Goal: Task Accomplishment & Management: Use online tool/utility

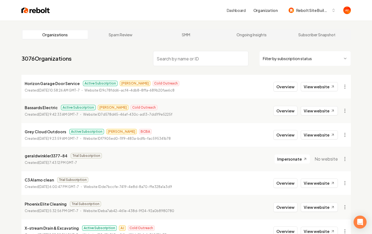
click at [186, 65] on input "search" at bounding box center [200, 58] width 95 height 15
click at [32, 8] on img at bounding box center [35, 11] width 28 height 8
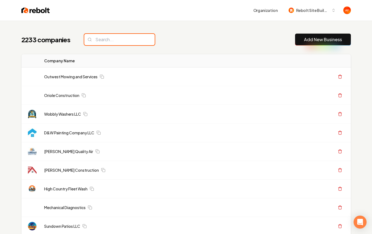
click at [113, 40] on input "search" at bounding box center [119, 39] width 70 height 11
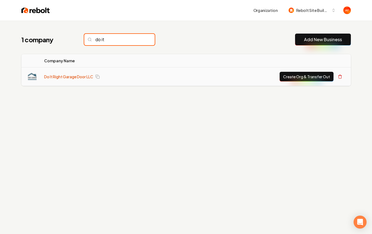
type input "do it"
click at [78, 77] on link "Do It Right Garage Door LLC" at bounding box center [68, 76] width 49 height 5
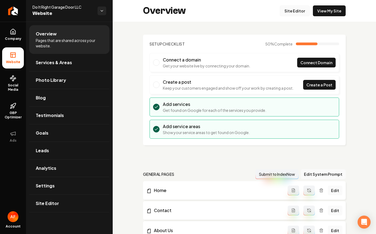
click at [290, 8] on link "Site Editor" at bounding box center [295, 10] width 30 height 11
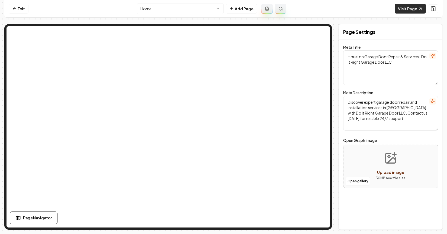
click at [372, 10] on link "Visit Page" at bounding box center [410, 9] width 31 height 10
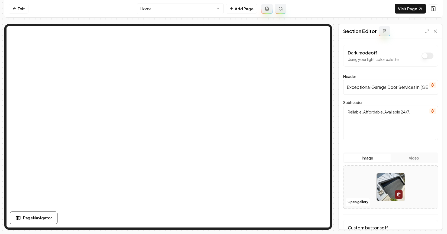
click at [372, 111] on icon "button" at bounding box center [433, 111] width 4 height 4
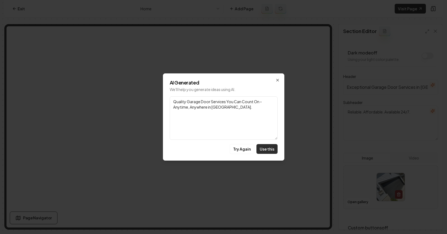
click at [263, 150] on button "Use this" at bounding box center [266, 149] width 21 height 10
type textarea "Quality Garage Door Services You Can Count On - Anytime, Anywhere in [GEOGRAPHI…"
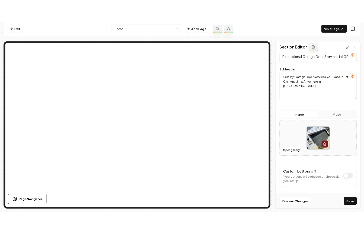
scroll to position [46, 0]
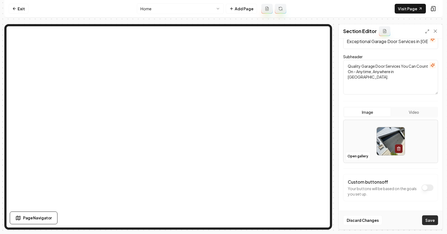
click at [372, 219] on button "Save" at bounding box center [430, 220] width 16 height 10
